Goal: Information Seeking & Learning: Learn about a topic

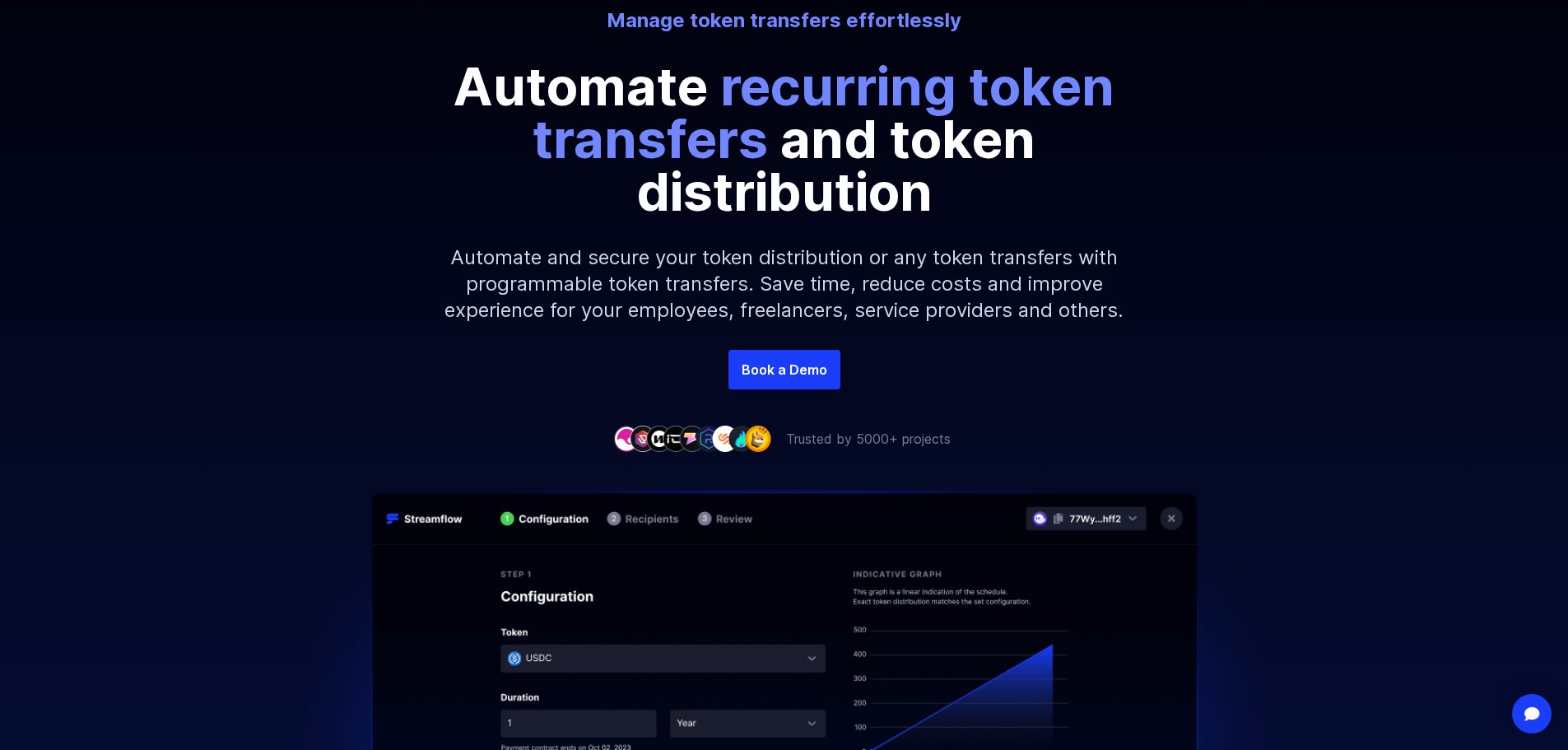
scroll to position [247, 0]
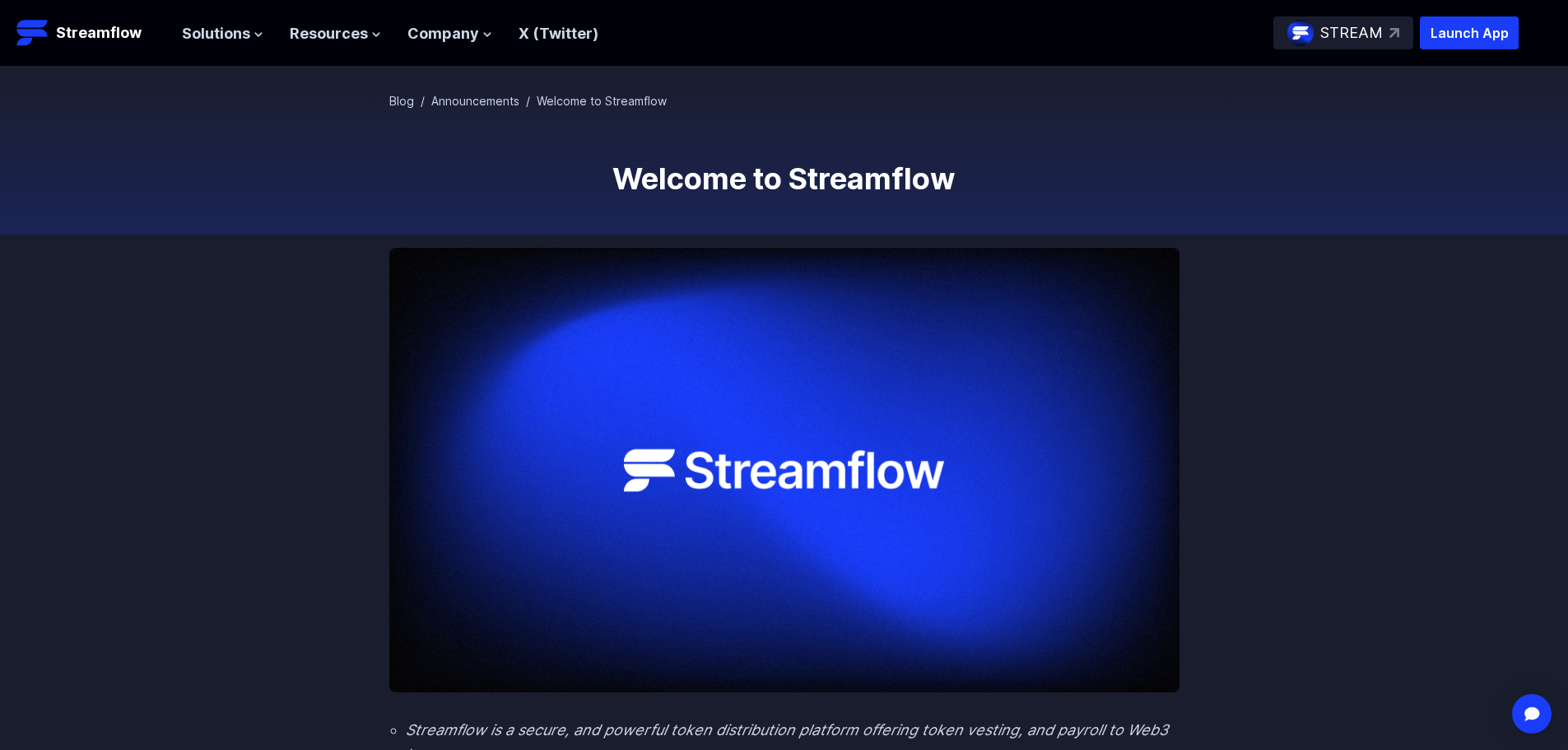
scroll to position [376, 0]
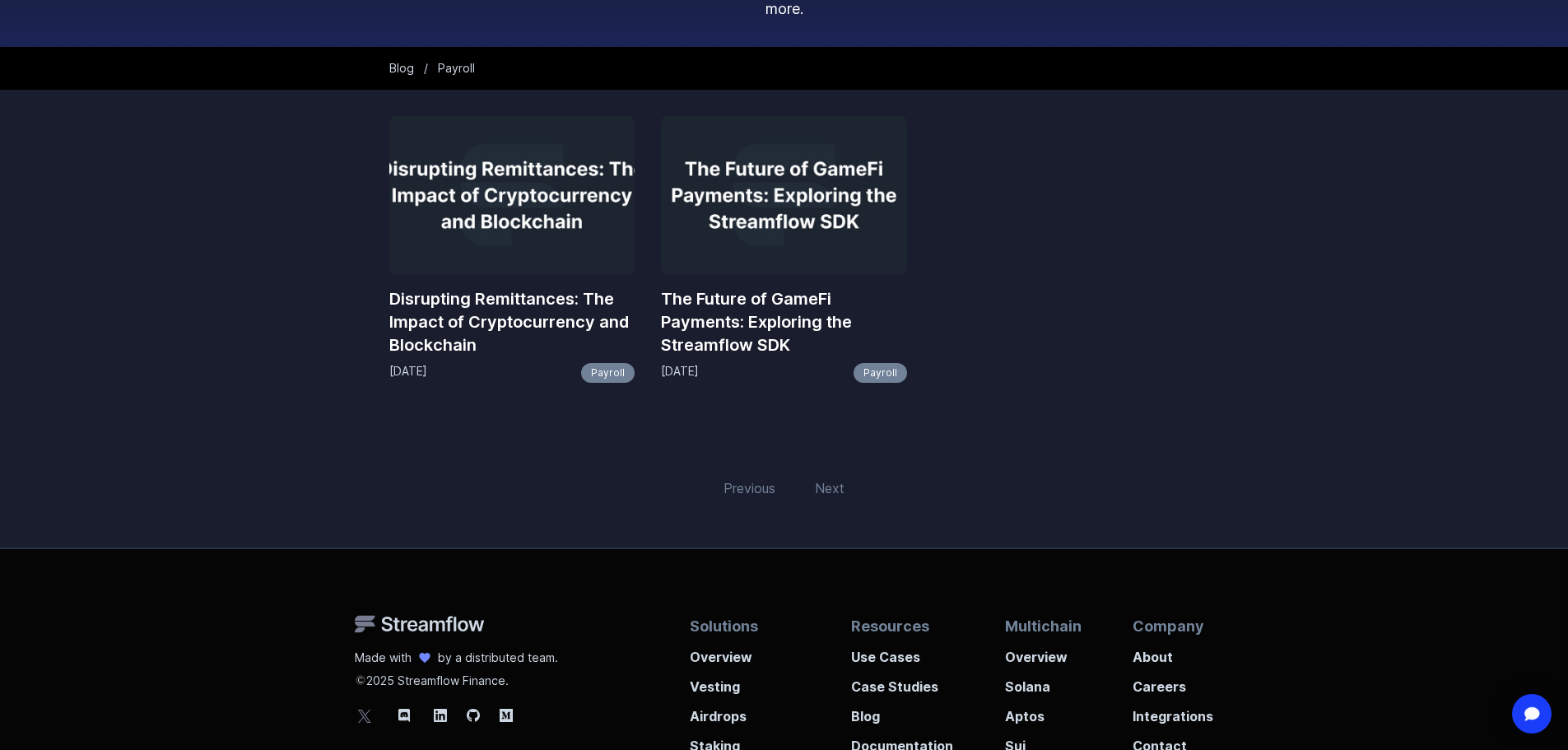
scroll to position [247, 0]
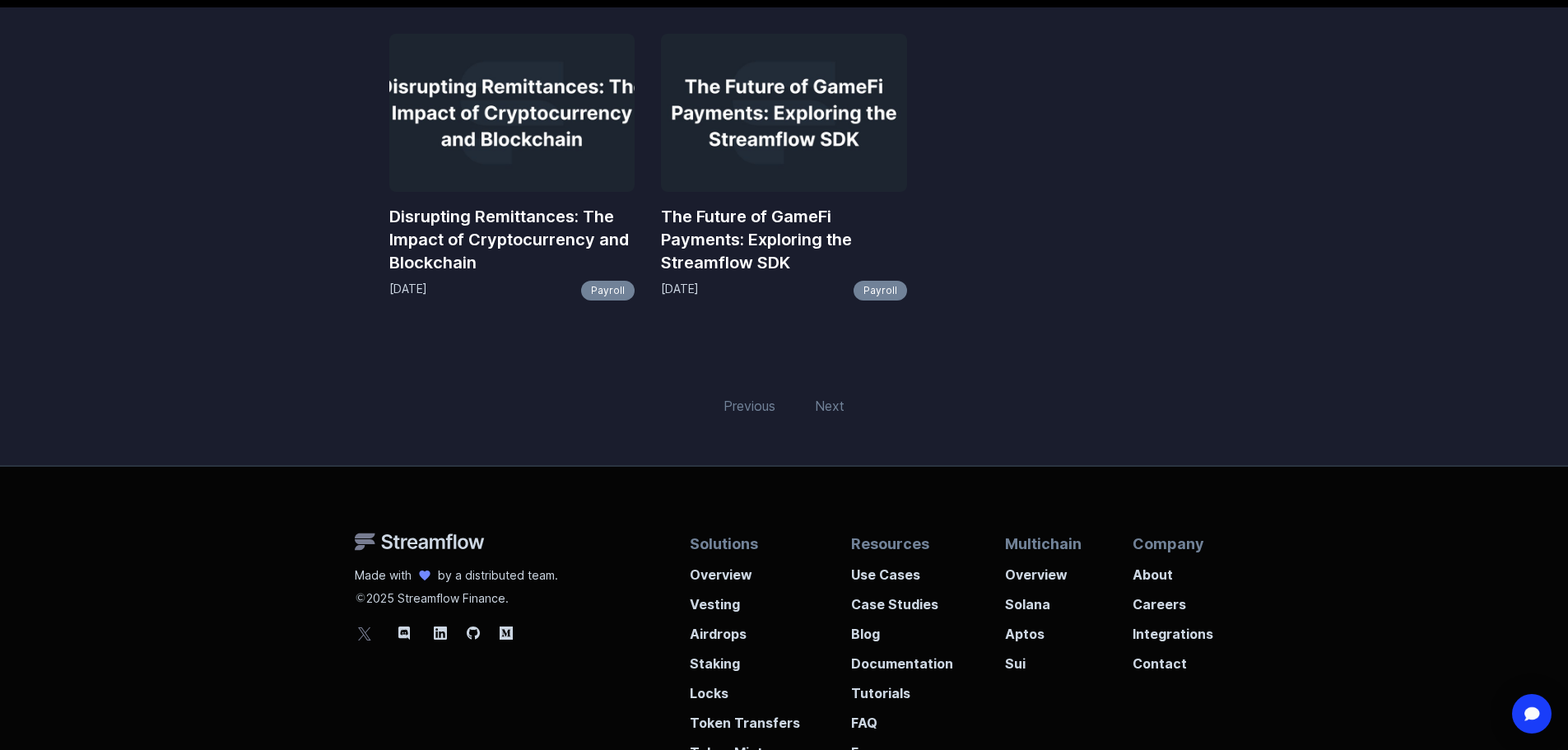
scroll to position [330, 0]
